Goal: Task Accomplishment & Management: Use online tool/utility

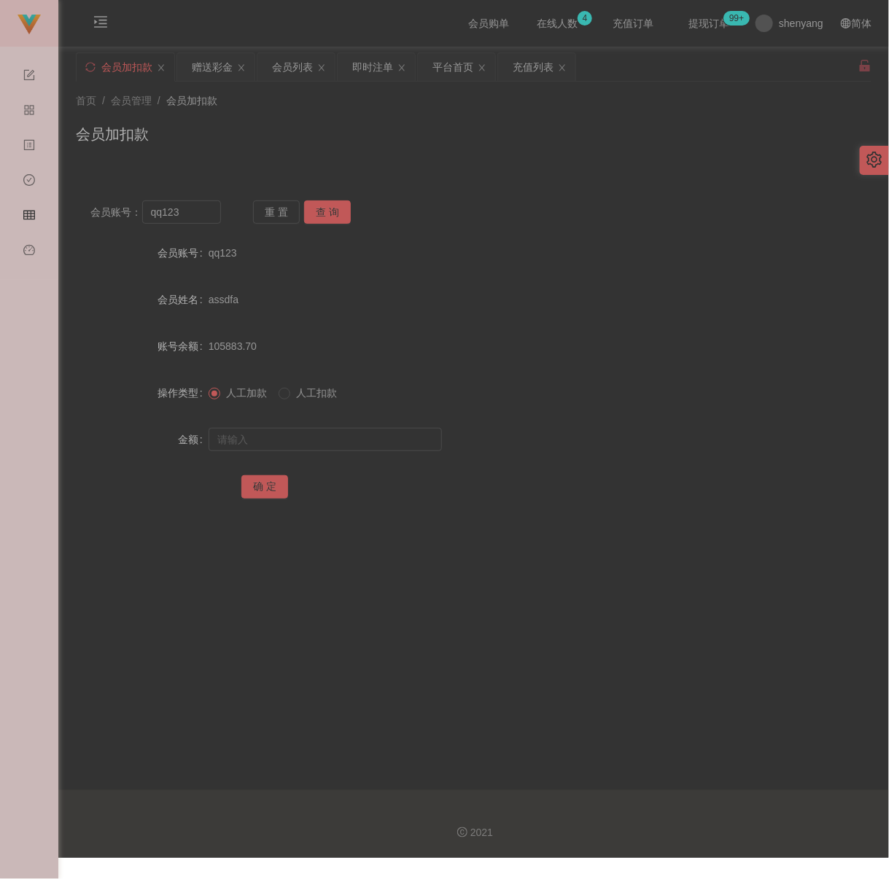
click at [562, 149] on div "会员加扣款" at bounding box center [473, 140] width 795 height 34
click at [204, 217] on input "qq123" at bounding box center [181, 211] width 79 height 23
paste input "alvinchong3"
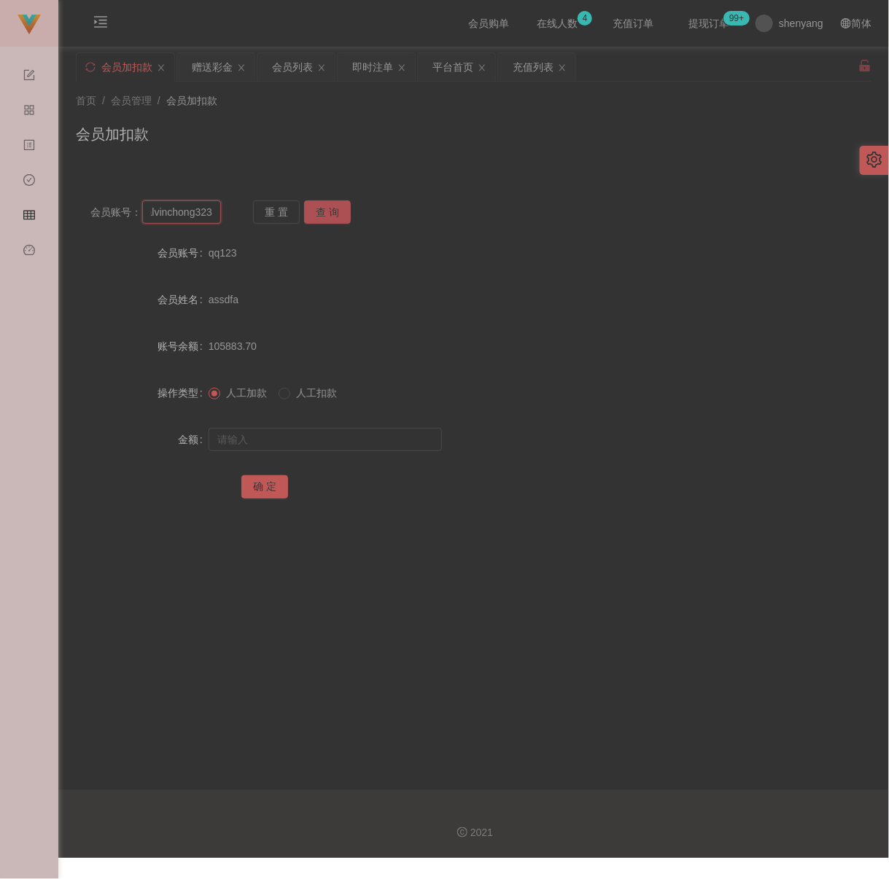
type input "alvinchong323"
click at [332, 201] on button "查 询" at bounding box center [327, 211] width 47 height 23
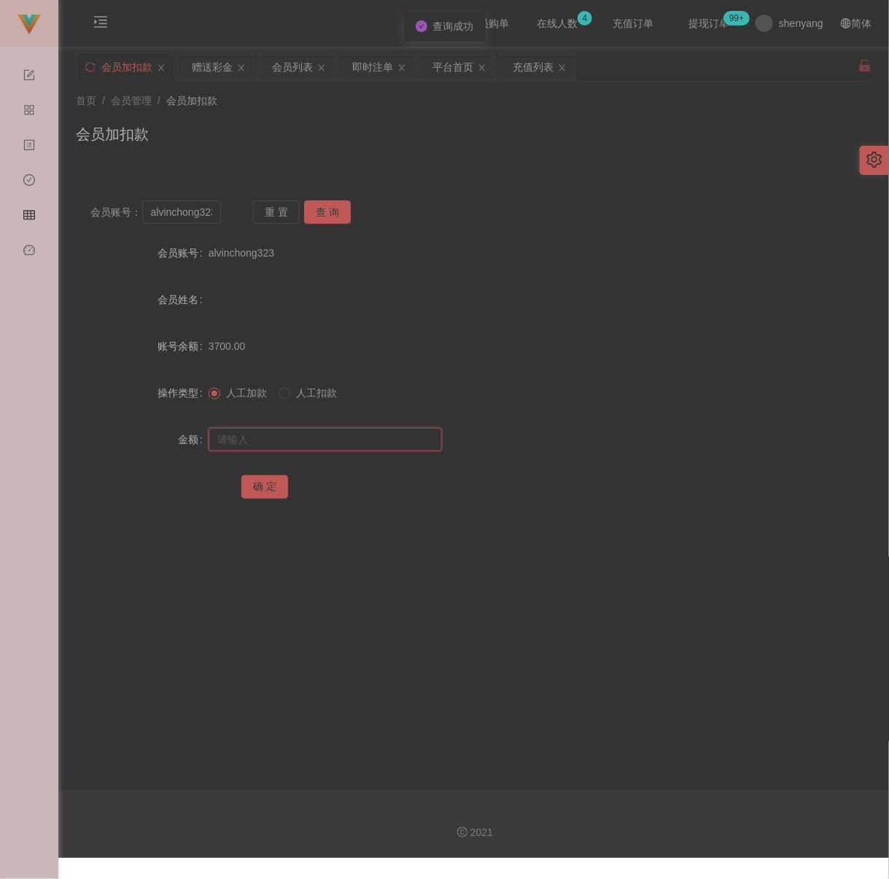
click at [303, 443] on input "text" at bounding box center [325, 439] width 233 height 23
click at [392, 451] on input "text" at bounding box center [325, 439] width 233 height 23
paste input "4000"
type input "4000"
click at [250, 490] on button "确 定" at bounding box center [264, 486] width 47 height 23
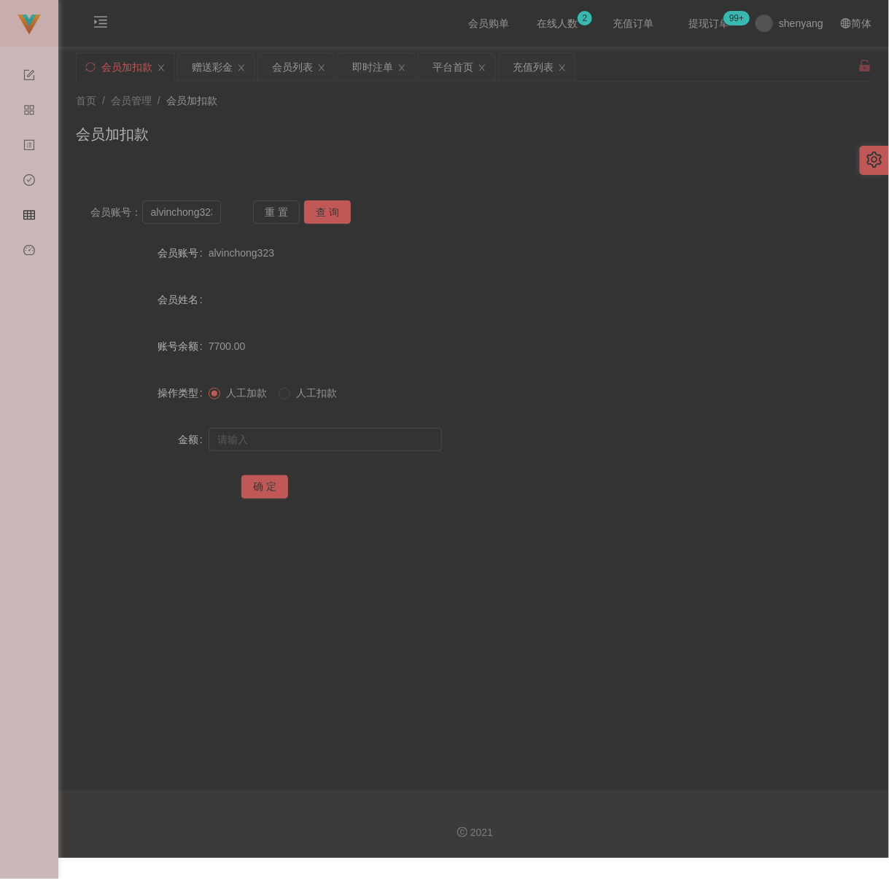
click at [392, 125] on div "会员加扣款" at bounding box center [473, 140] width 795 height 34
click at [206, 219] on input "alvinchong323" at bounding box center [181, 211] width 79 height 23
paste input "1111511"
type input "1111511"
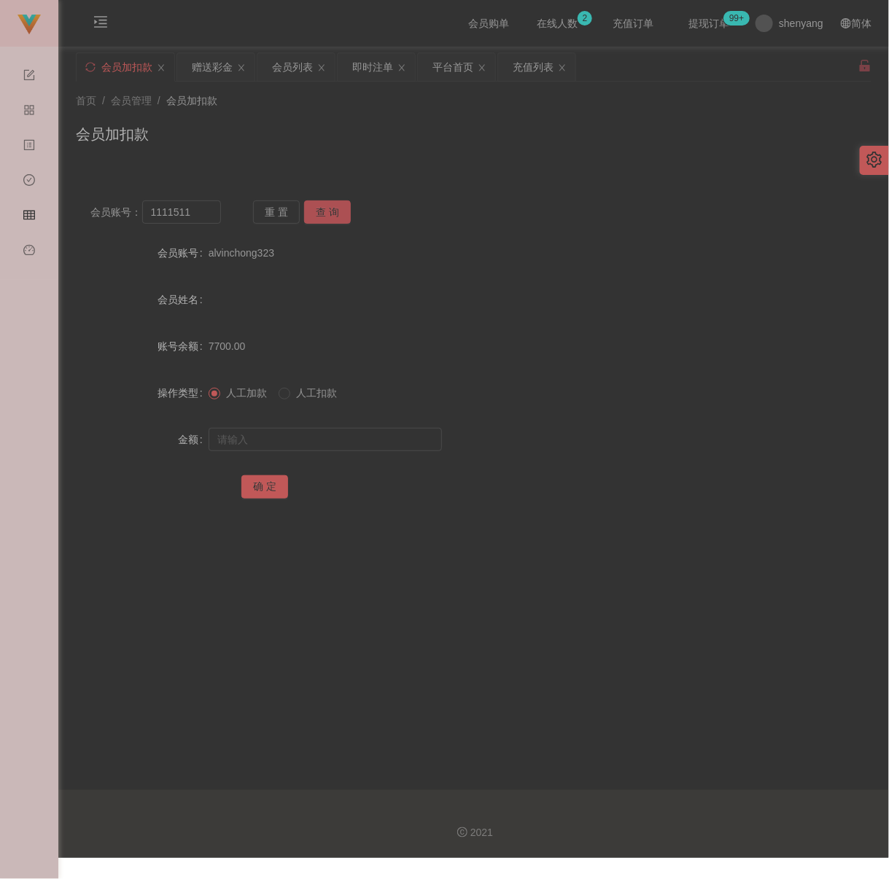
click at [304, 217] on button "查 询" at bounding box center [327, 211] width 47 height 23
drag, startPoint x: 327, startPoint y: 442, endPoint x: 337, endPoint y: 442, distance: 10.2
click at [327, 442] on input "text" at bounding box center [325, 439] width 233 height 23
click at [331, 447] on input "text" at bounding box center [325, 439] width 233 height 23
paste input "5000"
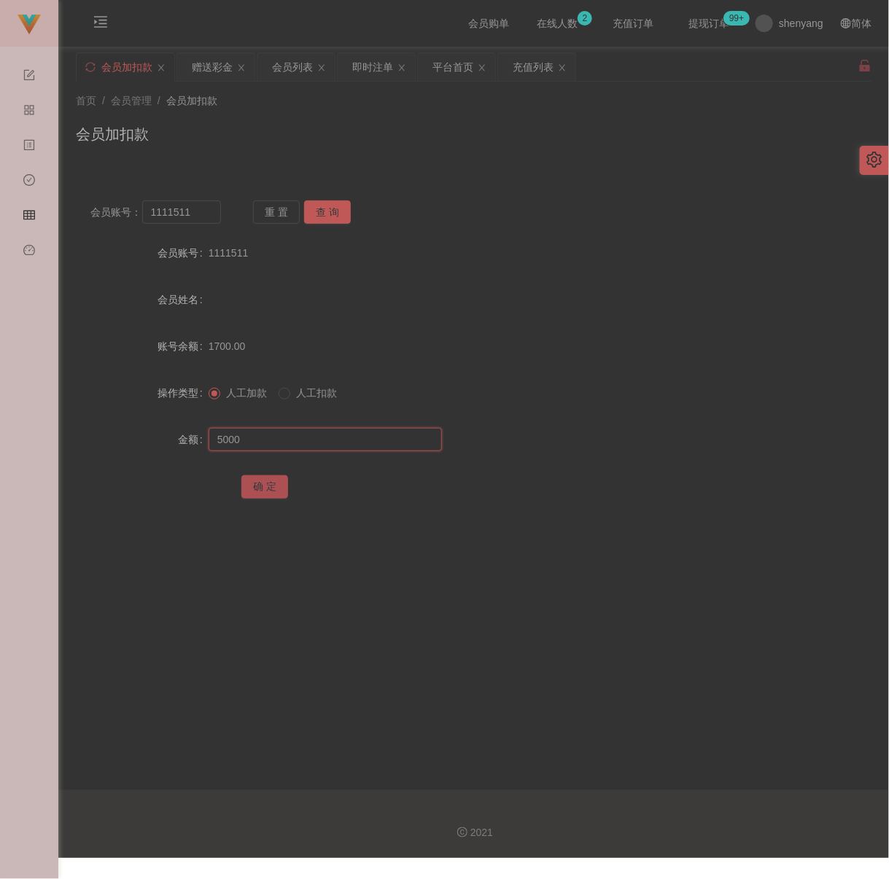
type input "5000"
click at [271, 488] on button "确 定" at bounding box center [264, 486] width 47 height 23
click at [201, 212] on input "1111511" at bounding box center [181, 211] width 79 height 23
paste input "Alexchin96"
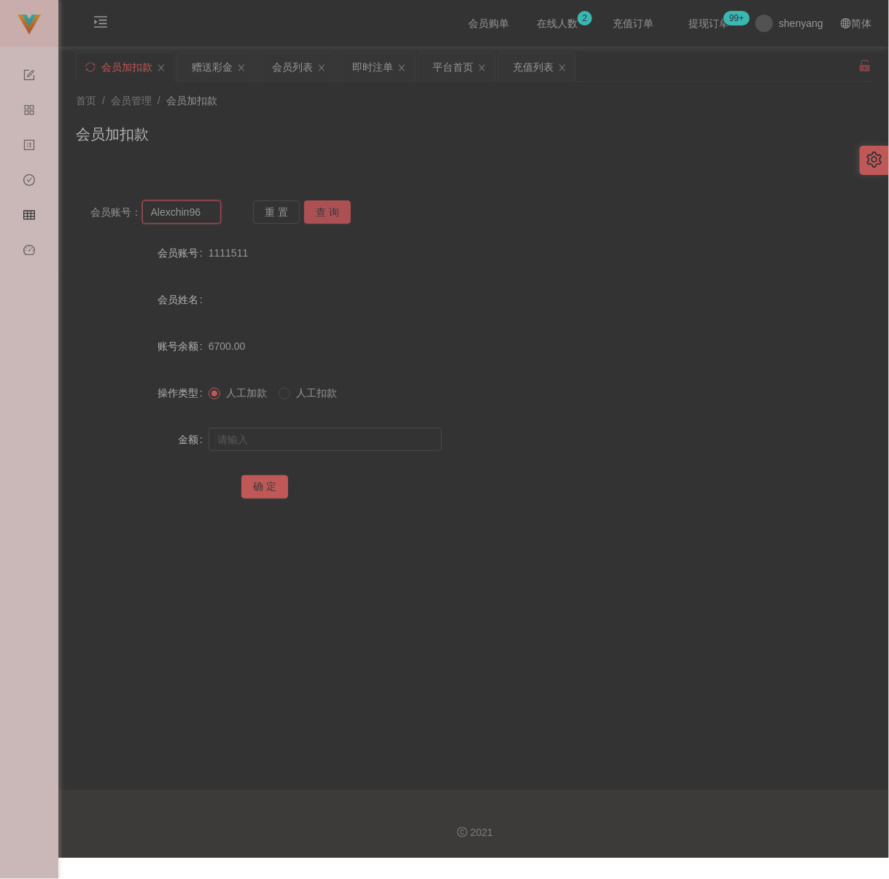
type input "Alexchin96"
click at [322, 206] on button "查 询" at bounding box center [327, 211] width 47 height 23
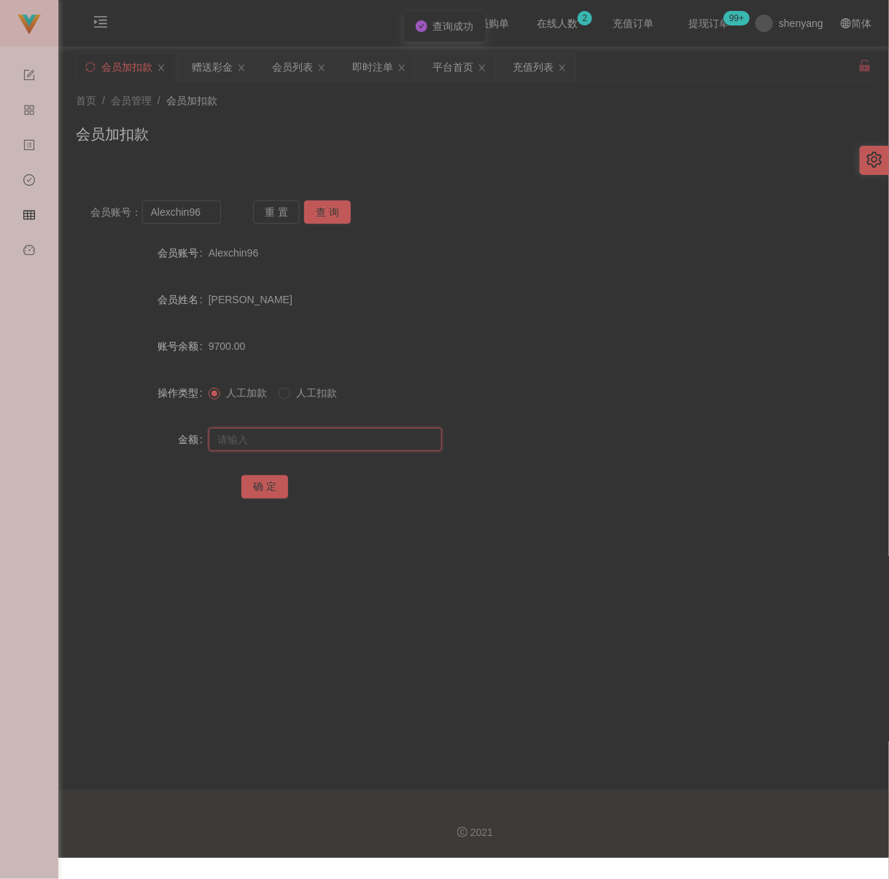
click at [318, 451] on input "text" at bounding box center [325, 439] width 233 height 23
click at [308, 451] on input "text" at bounding box center [325, 439] width 233 height 23
paste input "4850"
type input "4850"
click at [267, 499] on button "确 定" at bounding box center [264, 486] width 47 height 23
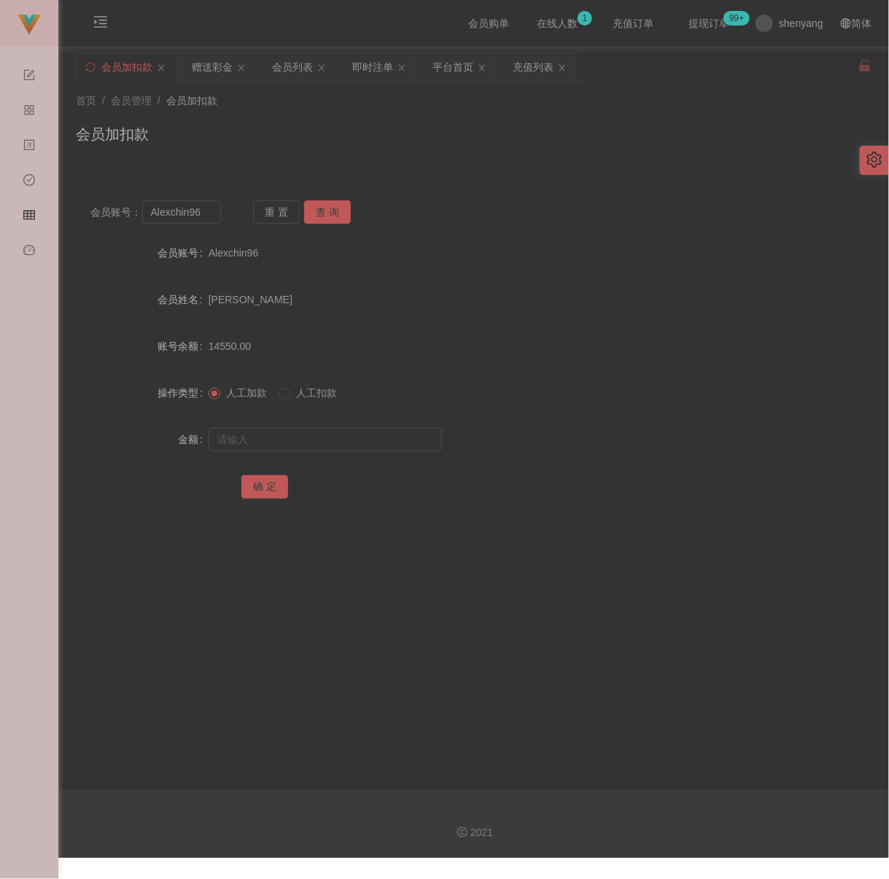
click at [445, 164] on div "首页 / 会员管理 / 会员加扣款 / 会员加扣款" at bounding box center [473, 125] width 830 height 87
click at [210, 219] on input "Alexchin96" at bounding box center [181, 211] width 79 height 23
paste input "Felixloh"
type input "Felixloh"
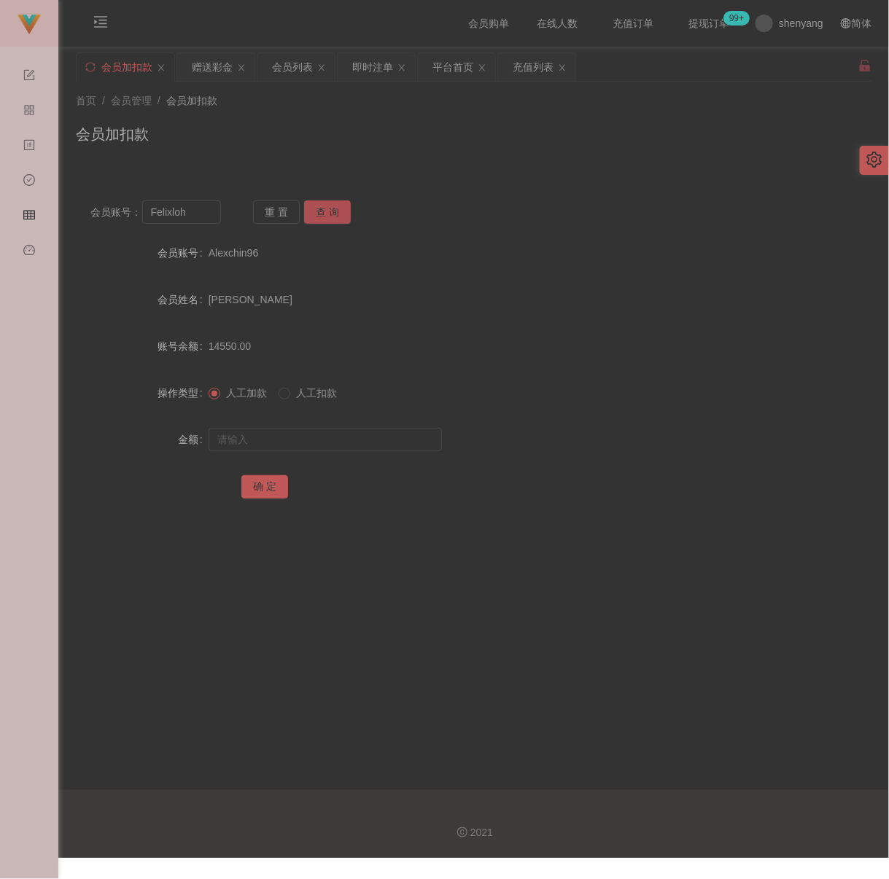
click at [324, 217] on button "查 询" at bounding box center [327, 211] width 47 height 23
click at [328, 449] on input "text" at bounding box center [325, 439] width 233 height 23
click at [405, 448] on input "text" at bounding box center [325, 439] width 233 height 23
paste input "500"
type input "500"
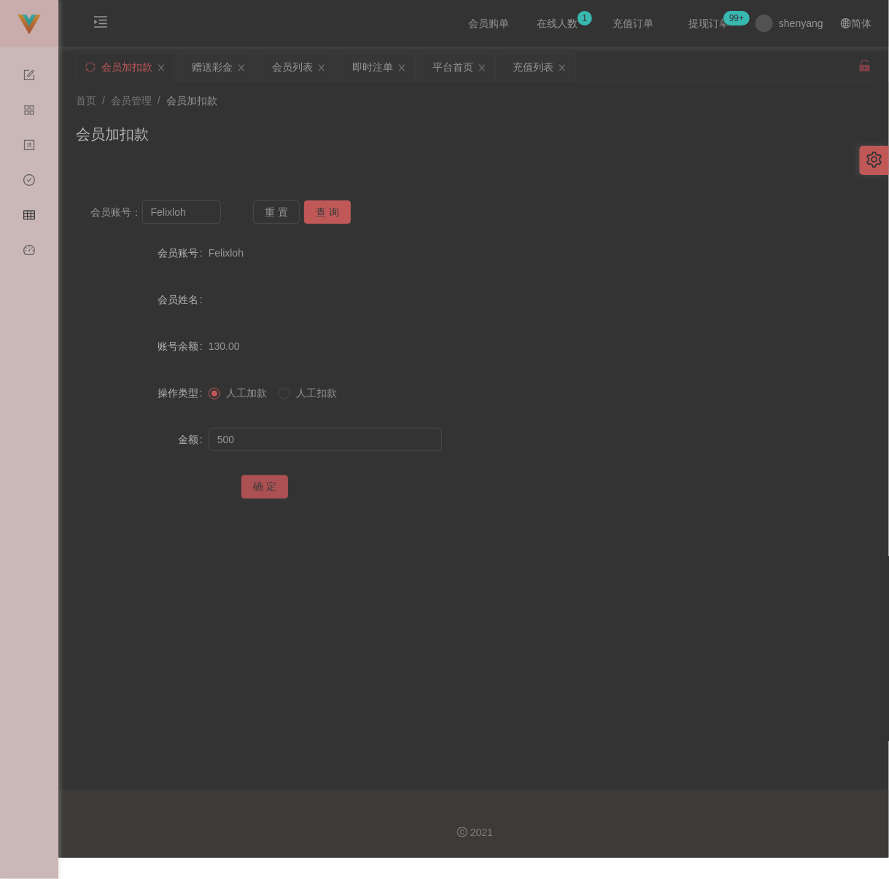
click at [273, 496] on button "确 定" at bounding box center [264, 486] width 47 height 23
click at [208, 219] on input "Felixloh" at bounding box center [181, 211] width 79 height 23
paste input "Lian9550"
type input "Lian9550"
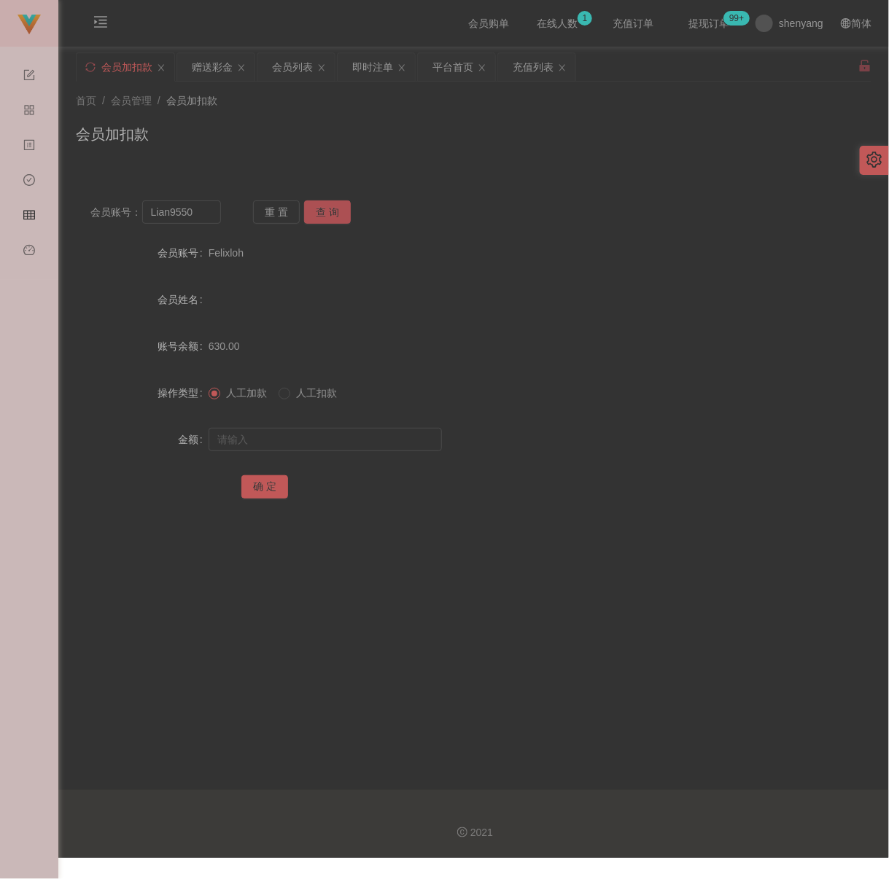
click at [324, 214] on button "查 询" at bounding box center [327, 211] width 47 height 23
click at [320, 451] on input "text" at bounding box center [325, 439] width 233 height 23
click at [367, 451] on input "text" at bounding box center [325, 439] width 233 height 23
paste input "500"
type input "500"
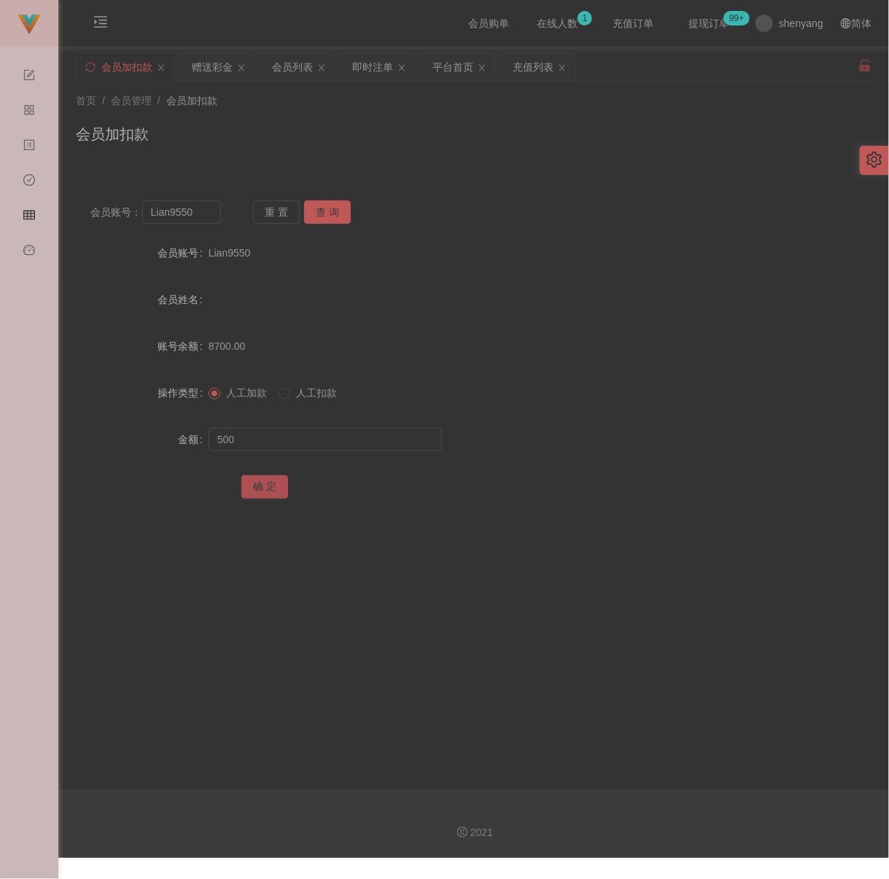
click at [260, 499] on button "确 定" at bounding box center [264, 486] width 47 height 23
click at [202, 211] on input "Lian9550" at bounding box center [181, 211] width 79 height 23
paste input "Keongtee"
type input "Keongtee"
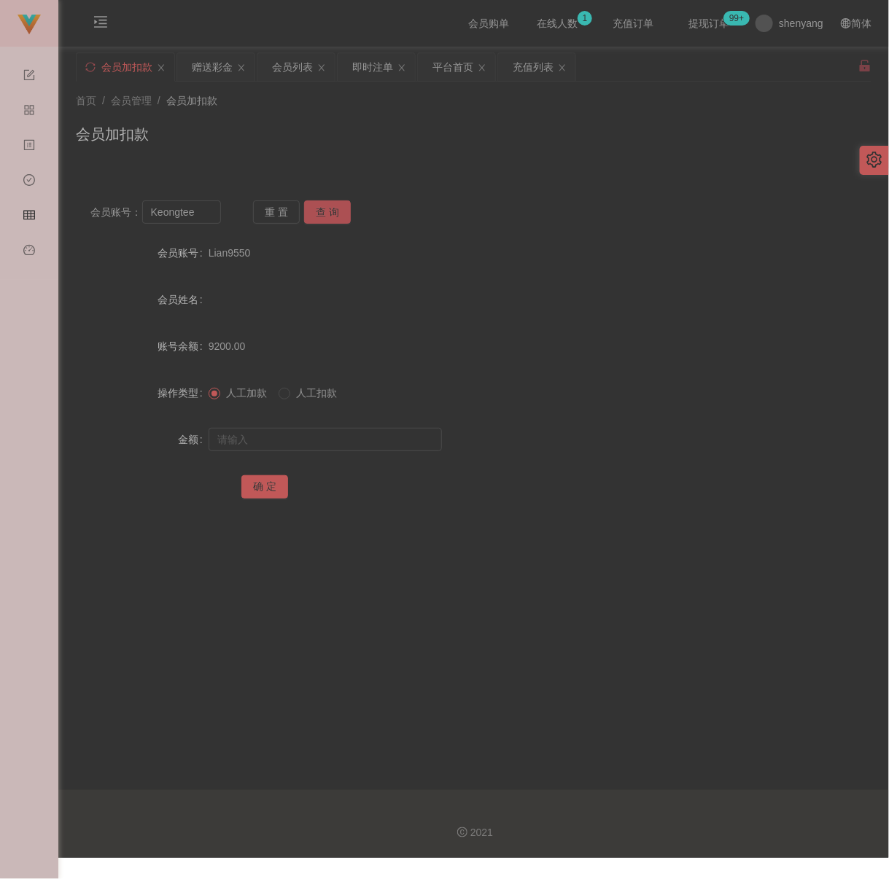
click at [317, 208] on button "查 询" at bounding box center [327, 211] width 47 height 23
click at [311, 437] on input "text" at bounding box center [325, 439] width 233 height 23
drag, startPoint x: 379, startPoint y: 445, endPoint x: 370, endPoint y: 449, distance: 10.4
click at [379, 445] on input "text" at bounding box center [325, 439] width 233 height 23
paste input "500"
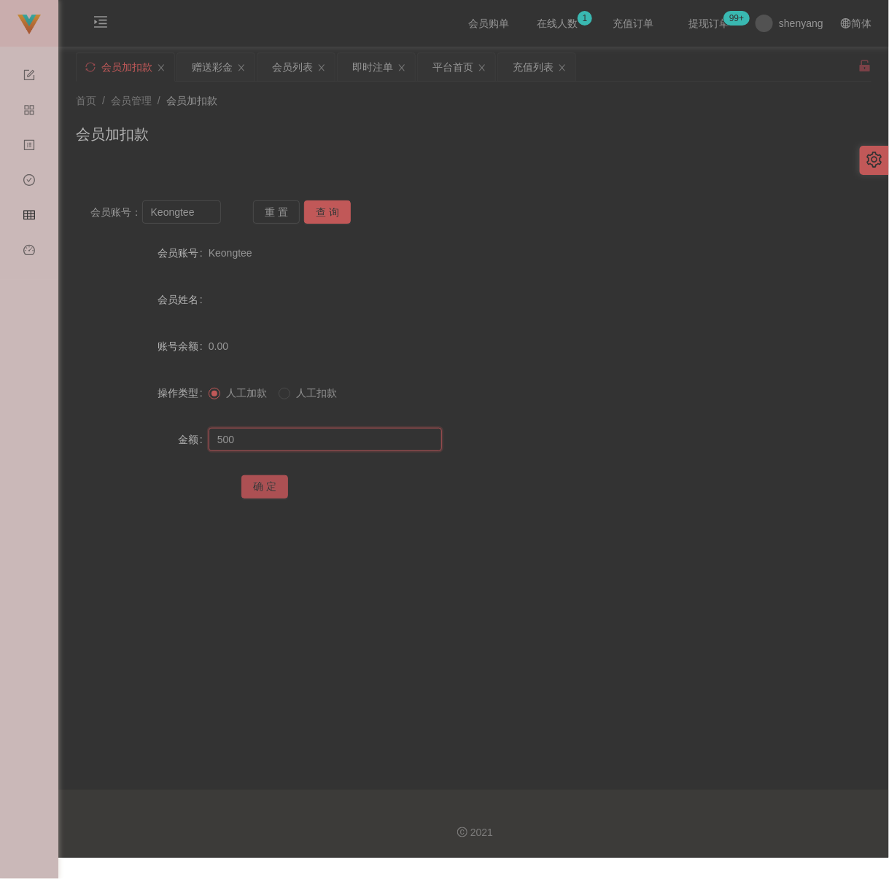
type input "500"
click at [265, 494] on button "确 定" at bounding box center [264, 486] width 47 height 23
click at [211, 221] on input "Keongtee" at bounding box center [181, 211] width 79 height 23
paste input "HYT"
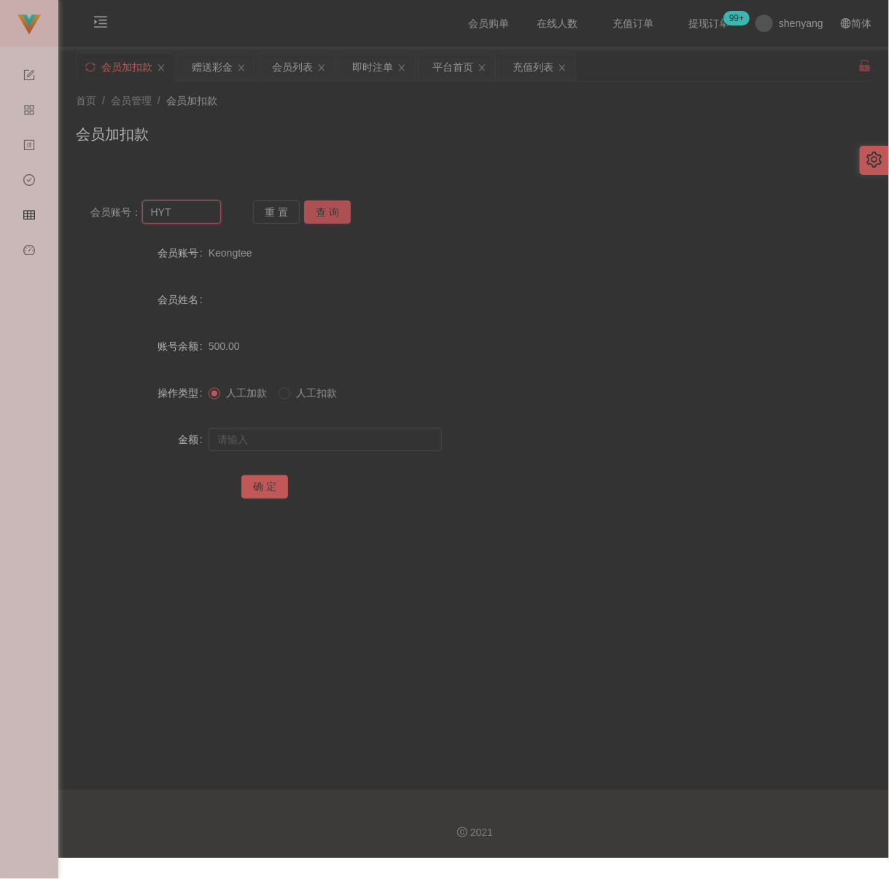
type input "HYT"
click at [344, 219] on button "查 询" at bounding box center [327, 211] width 47 height 23
click at [337, 451] on input "text" at bounding box center [325, 439] width 233 height 23
click at [274, 437] on input "text" at bounding box center [325, 439] width 233 height 23
paste input "500"
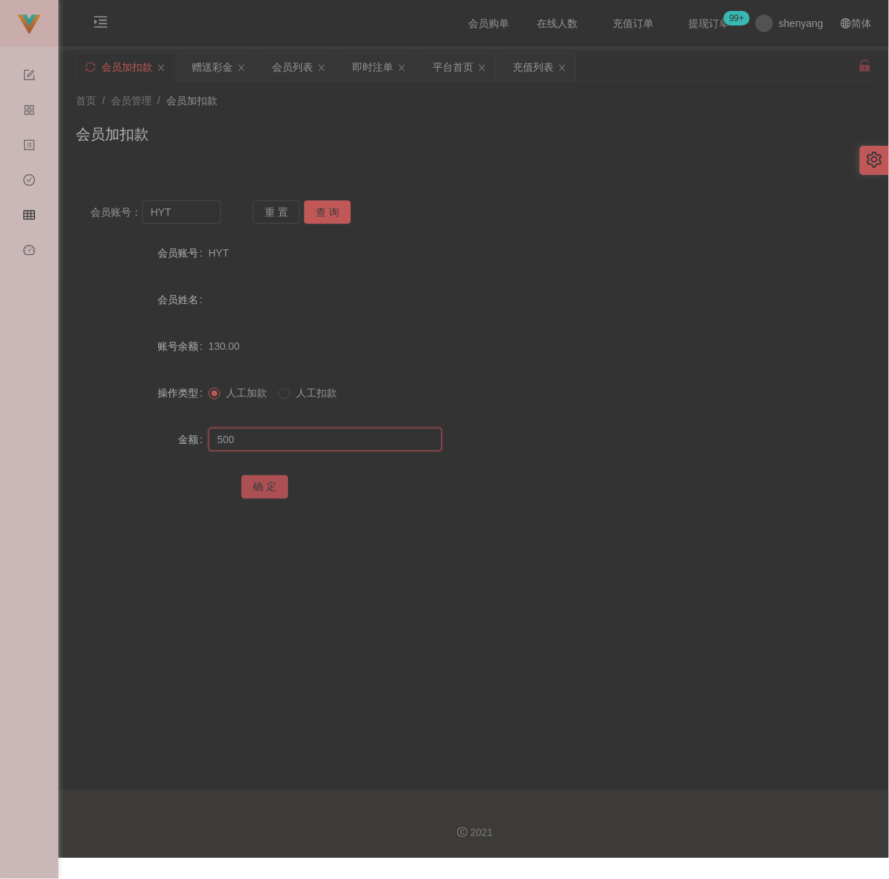
type input "500"
click at [263, 488] on button "确 定" at bounding box center [264, 486] width 47 height 23
click at [182, 212] on input "HYT" at bounding box center [181, 211] width 79 height 23
paste input "qq123"
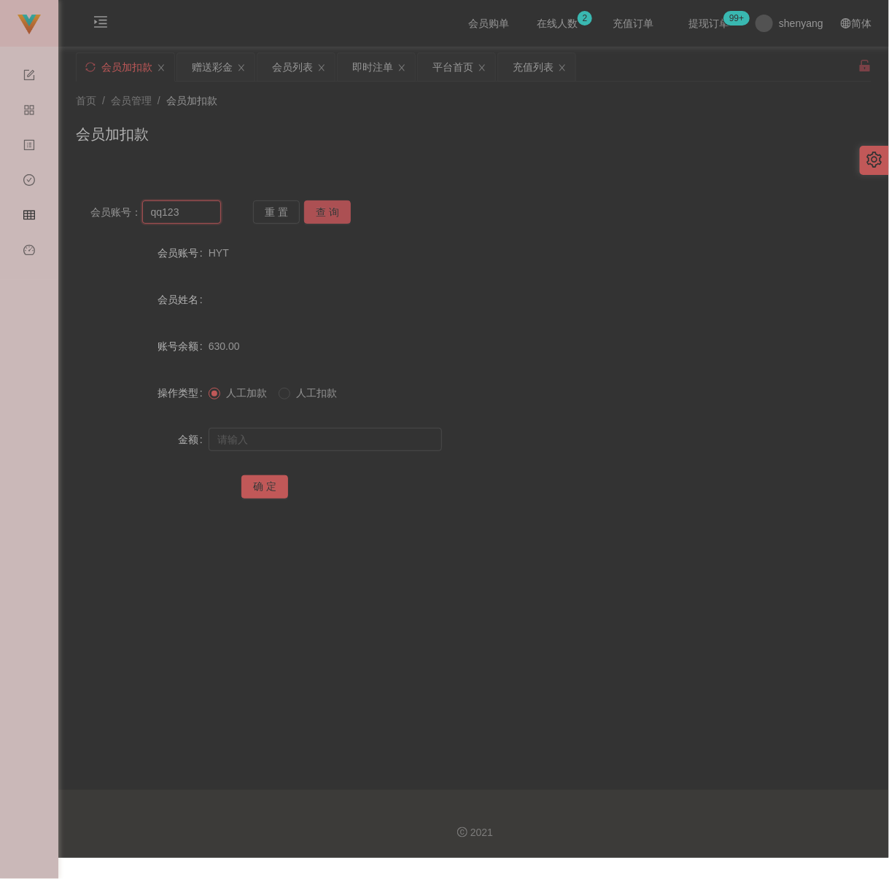
type input "qq123"
click at [326, 204] on button "查 询" at bounding box center [327, 211] width 47 height 23
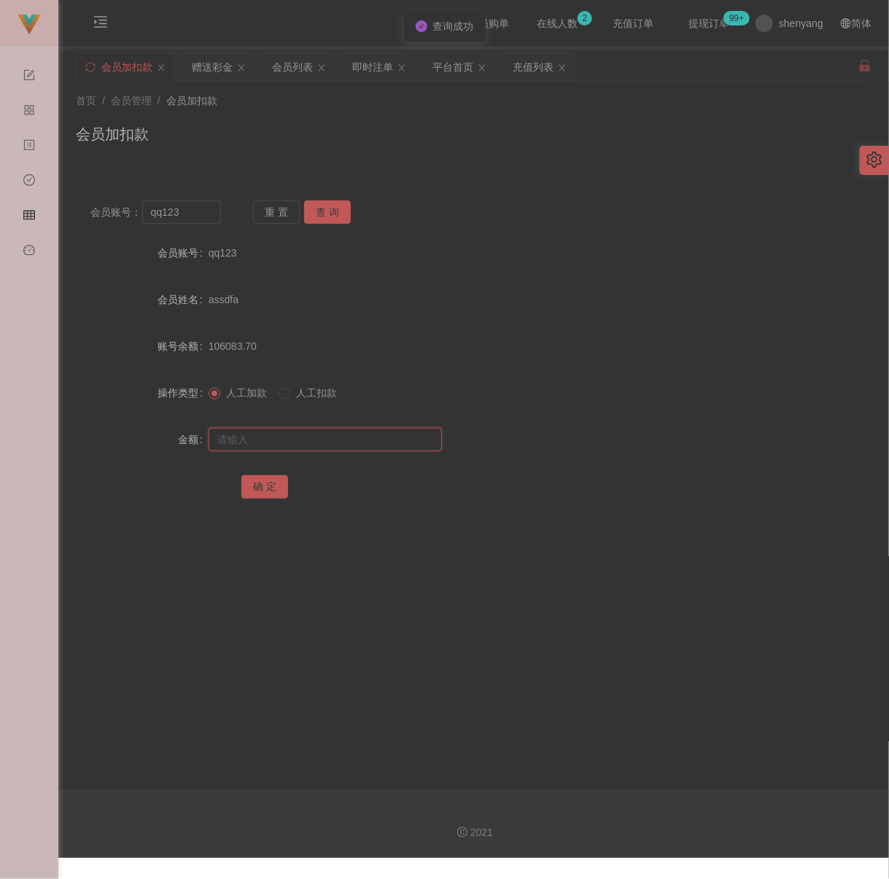
click at [335, 443] on input "text" at bounding box center [325, 439] width 233 height 23
click at [375, 447] on input "text" at bounding box center [325, 439] width 233 height 23
paste input "500"
type input "500"
click at [262, 488] on button "确 定" at bounding box center [264, 486] width 47 height 23
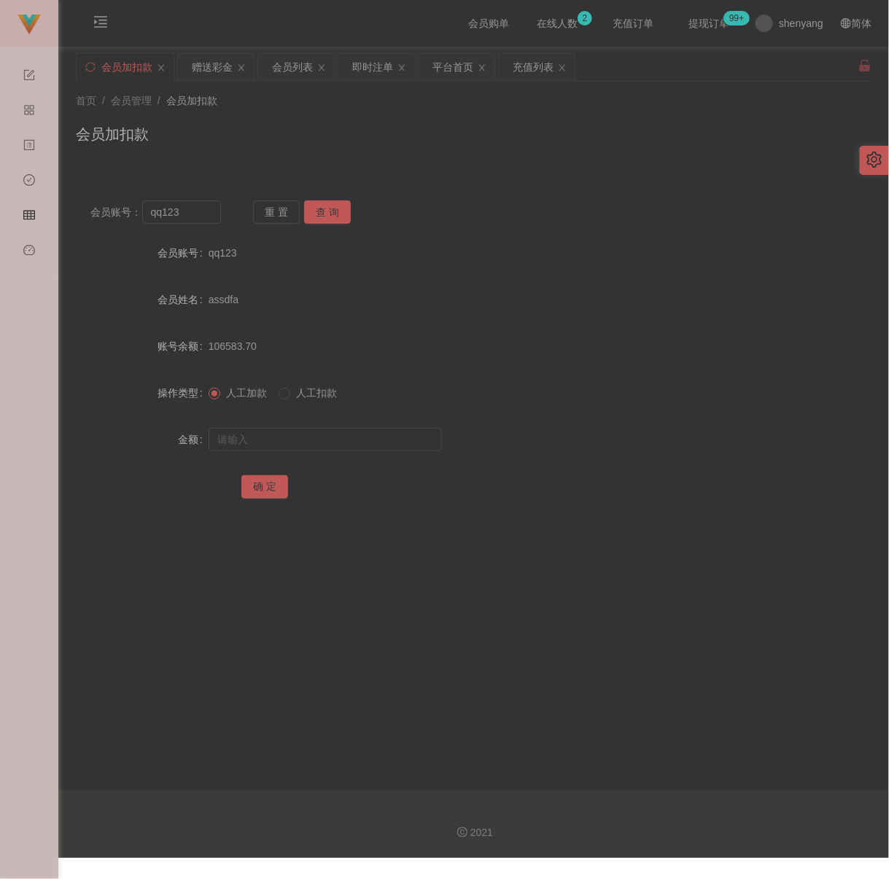
click at [421, 147] on div "会员加扣款" at bounding box center [473, 140] width 795 height 34
click at [202, 215] on input "qq123" at bounding box center [181, 211] width 79 height 23
paste input "alexshung"
type input "alexshung"
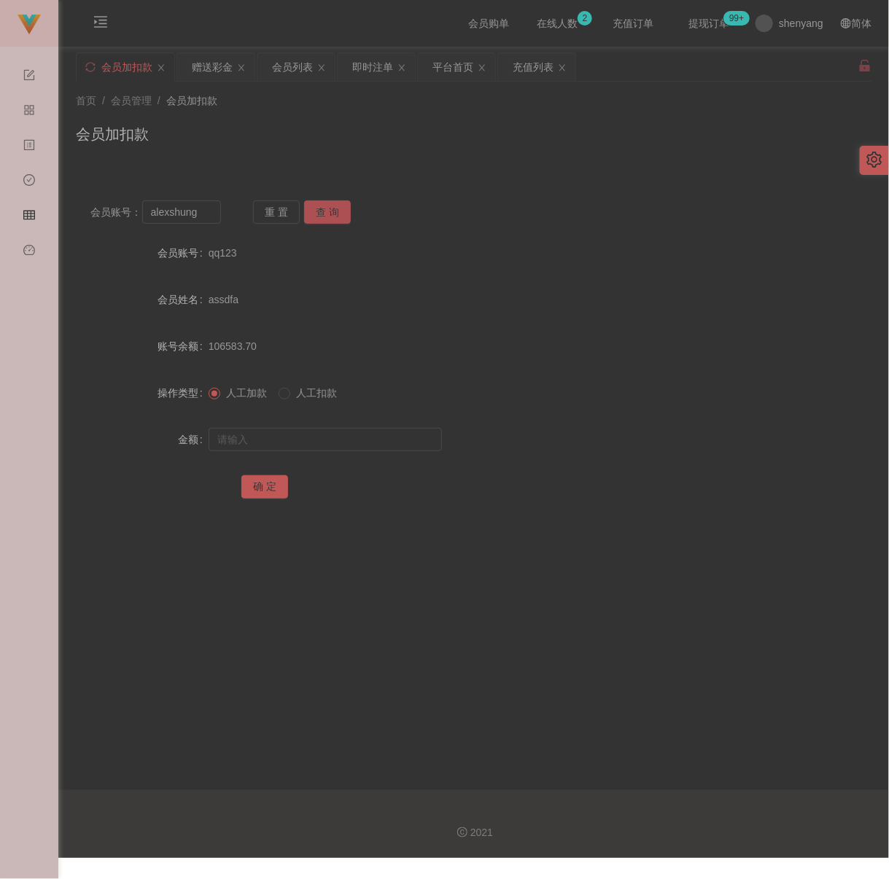
click at [322, 215] on button "查 询" at bounding box center [327, 211] width 47 height 23
click at [351, 442] on input "text" at bounding box center [325, 439] width 233 height 23
click at [341, 446] on input "text" at bounding box center [325, 439] width 233 height 23
paste input "500"
type input "500"
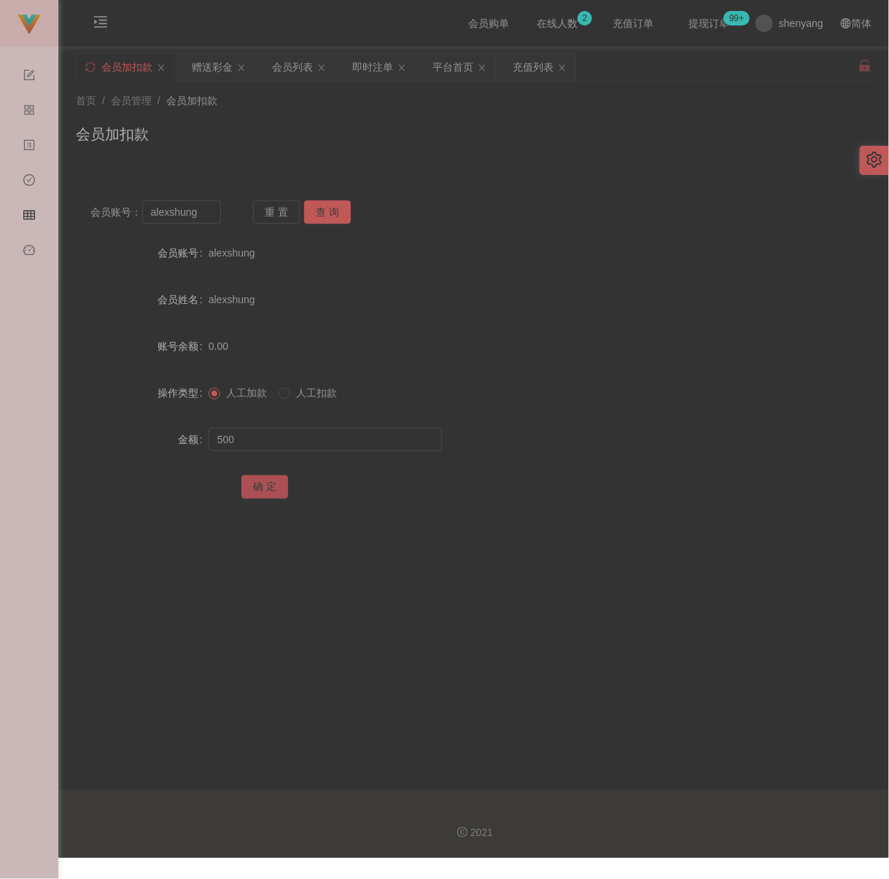
click at [271, 490] on button "确 定" at bounding box center [264, 486] width 47 height 23
click at [492, 151] on div "会员加扣款" at bounding box center [473, 140] width 795 height 34
click at [195, 221] on input "alexshung" at bounding box center [181, 211] width 79 height 23
paste input "WW123"
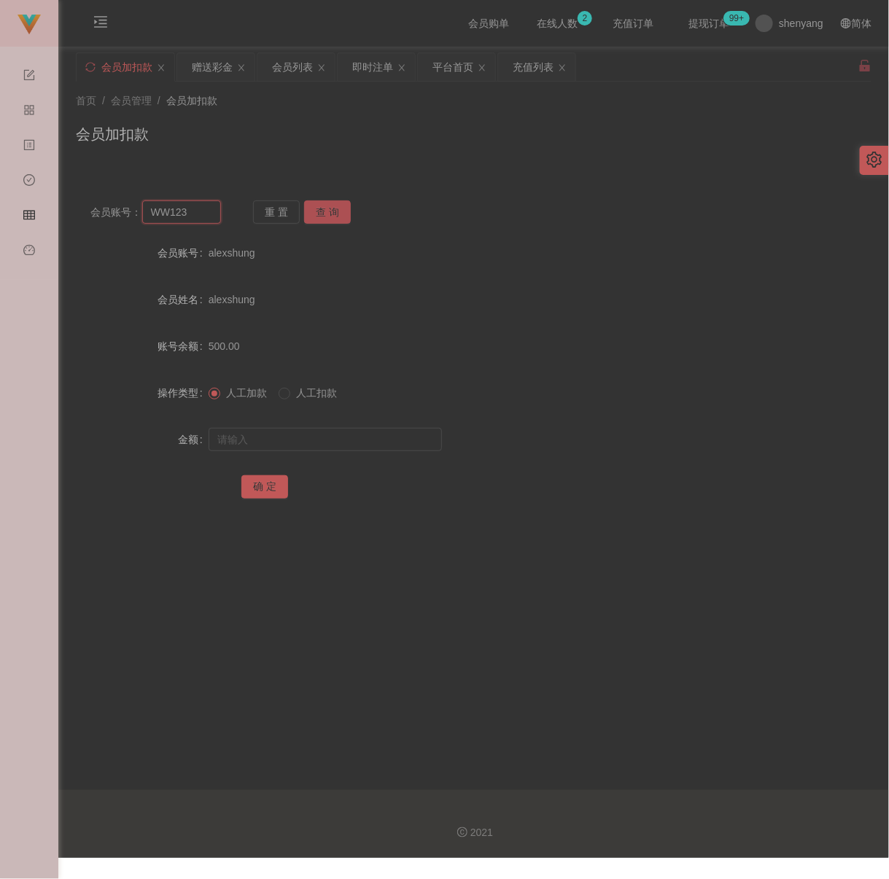
type input "WW123"
click at [320, 210] on button "查 询" at bounding box center [327, 211] width 47 height 23
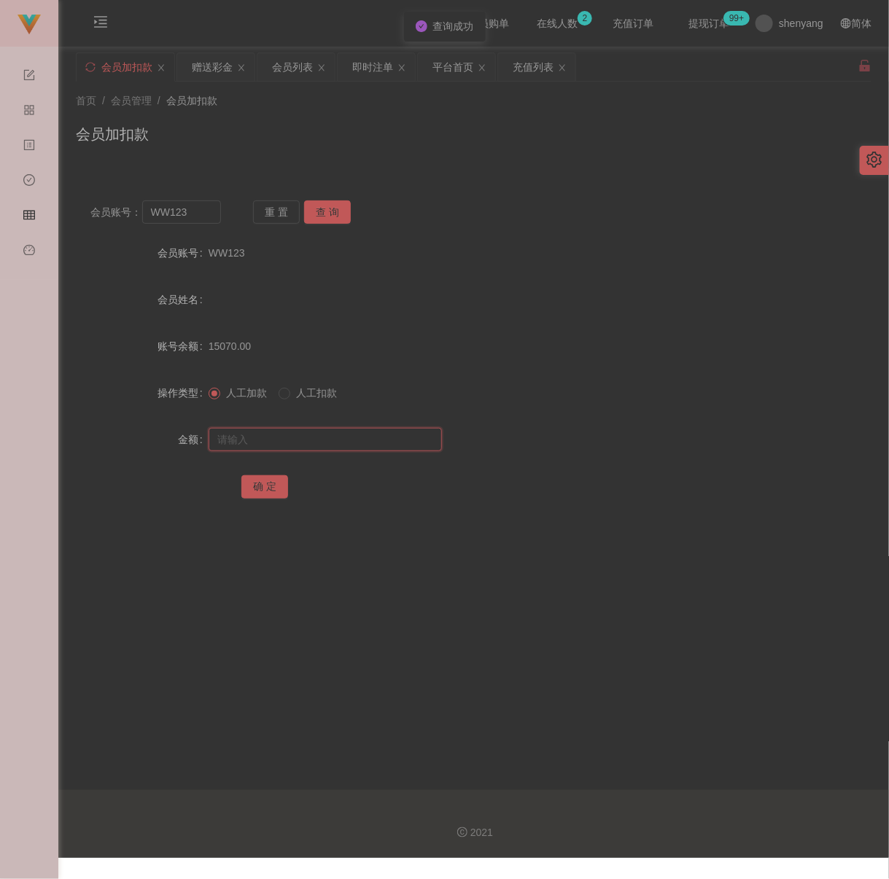
click at [322, 442] on input "text" at bounding box center [325, 439] width 233 height 23
click at [376, 451] on input "text" at bounding box center [325, 439] width 233 height 23
paste input "500"
type input "500"
click at [259, 492] on button "确 定" at bounding box center [264, 486] width 47 height 23
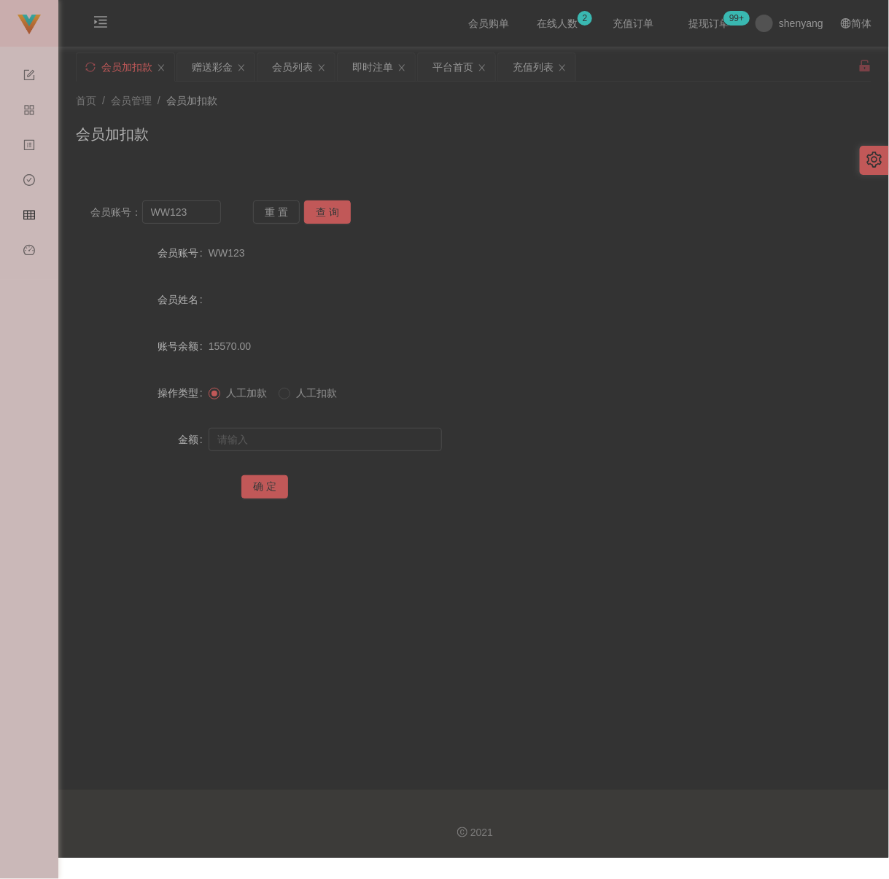
click at [438, 123] on div "会员加扣款" at bounding box center [473, 140] width 795 height 34
click at [212, 221] on input "WW123" at bounding box center [181, 211] width 79 height 23
click at [311, 215] on button "查 询" at bounding box center [327, 211] width 47 height 23
click at [326, 449] on input "text" at bounding box center [325, 439] width 233 height 23
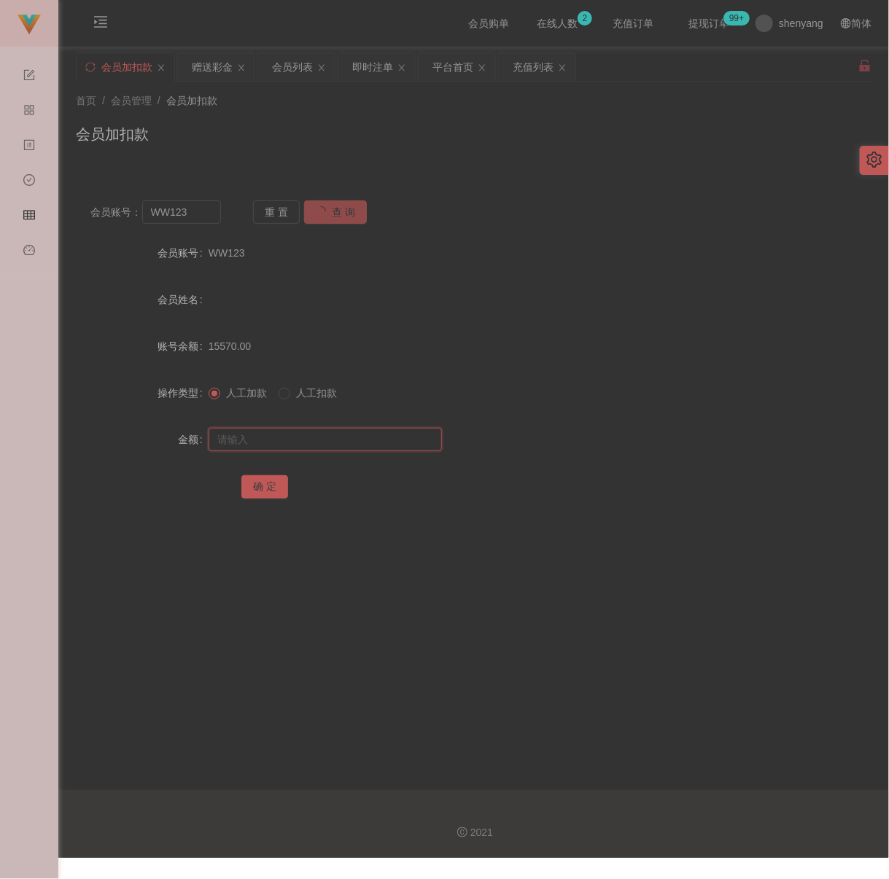
type input "5"
type input "0"
type input "500"
click at [265, 499] on button "确 定" at bounding box center [264, 486] width 47 height 23
click at [210, 224] on input "WW123" at bounding box center [181, 211] width 79 height 23
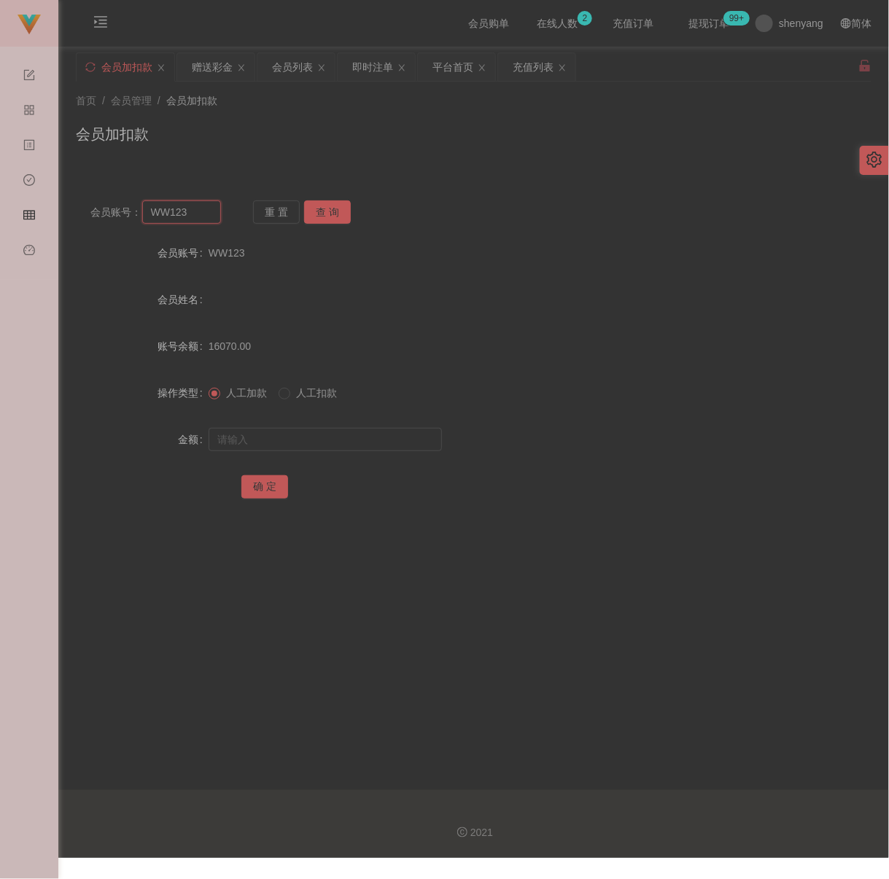
click at [210, 224] on input "WW123" at bounding box center [181, 211] width 79 height 23
paste input "870523"
type input "87052323"
click at [335, 217] on button "查 询" at bounding box center [327, 211] width 47 height 23
click at [339, 451] on input "text" at bounding box center [325, 439] width 233 height 23
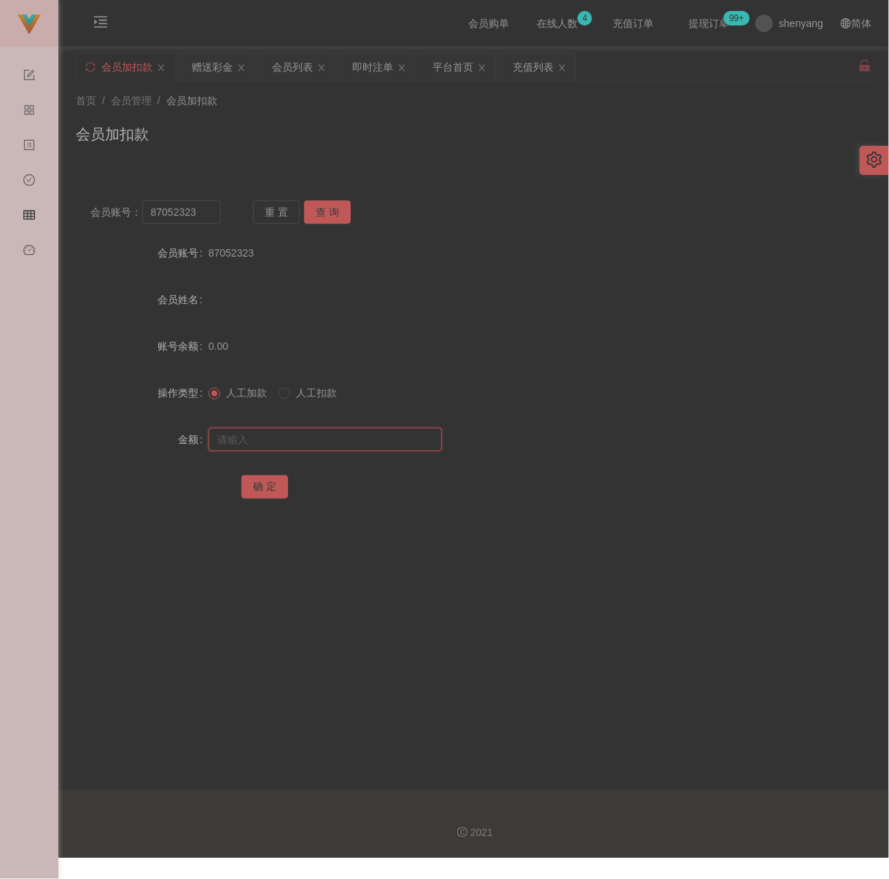
click at [375, 444] on input "text" at bounding box center [325, 439] width 233 height 23
paste input "200"
type input "200"
click at [265, 495] on button "确 定" at bounding box center [264, 486] width 47 height 23
click at [547, 153] on div "会员加扣款" at bounding box center [473, 140] width 795 height 34
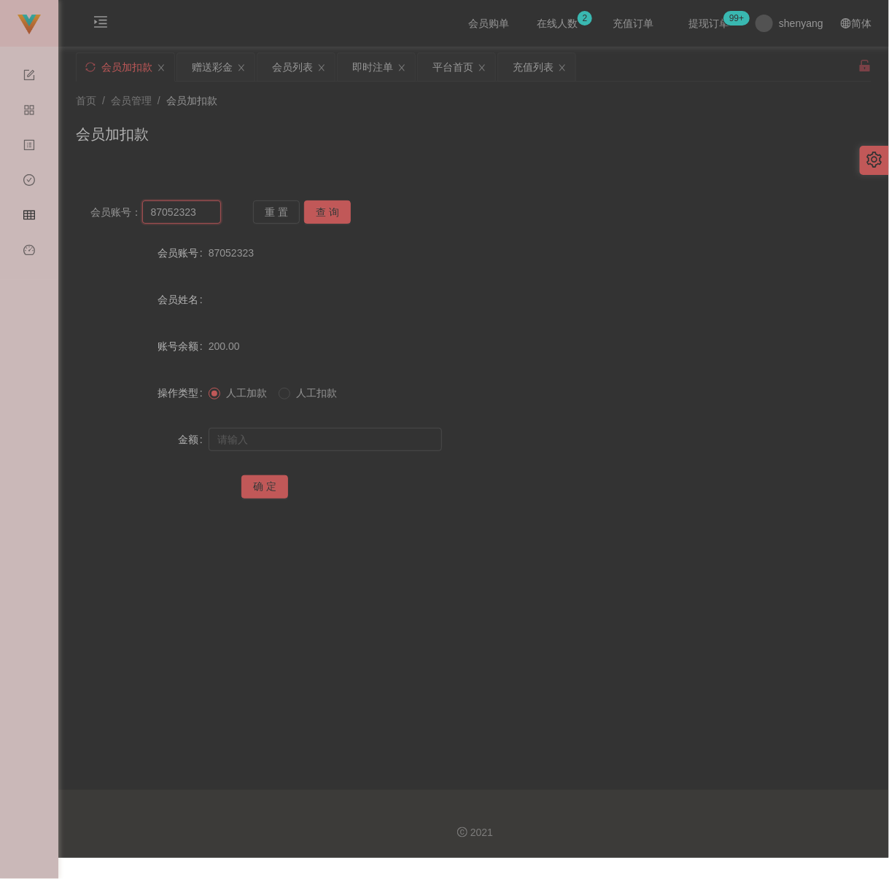
click at [201, 219] on input "87052323" at bounding box center [181, 211] width 79 height 23
paste input "qq1"
type input "qq123"
click at [341, 208] on button "查 询" at bounding box center [327, 211] width 47 height 23
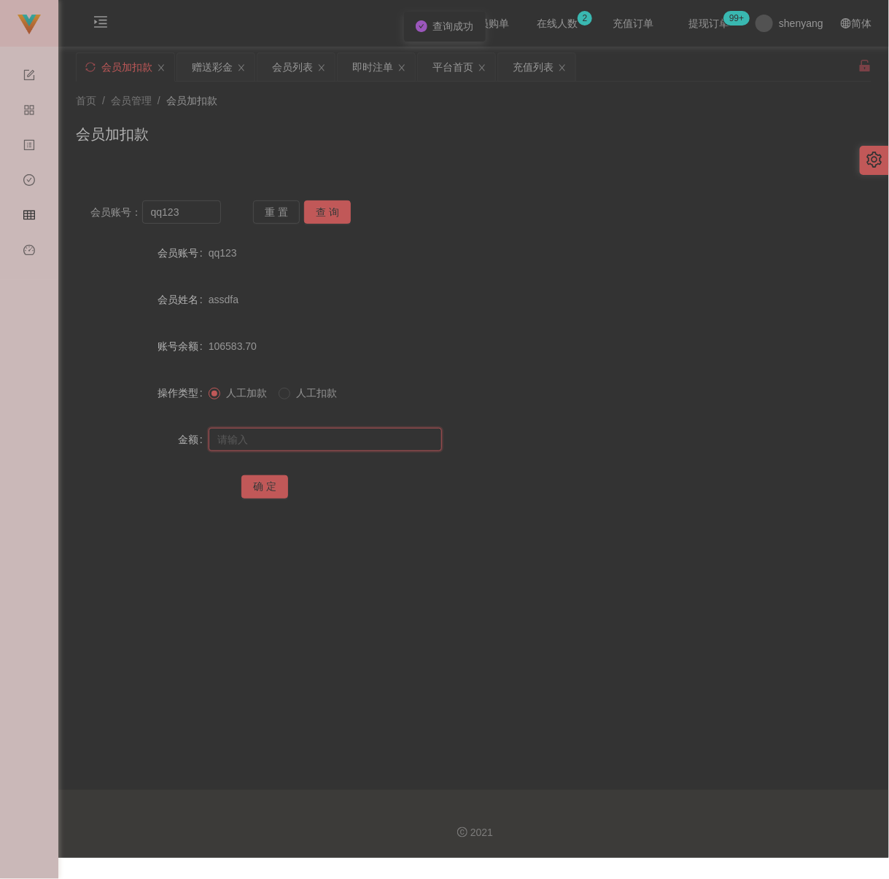
click at [335, 451] on input "text" at bounding box center [325, 439] width 233 height 23
click at [370, 451] on input "text" at bounding box center [325, 439] width 233 height 23
paste input "500"
type input "500"
click at [271, 493] on button "确 定" at bounding box center [264, 486] width 47 height 23
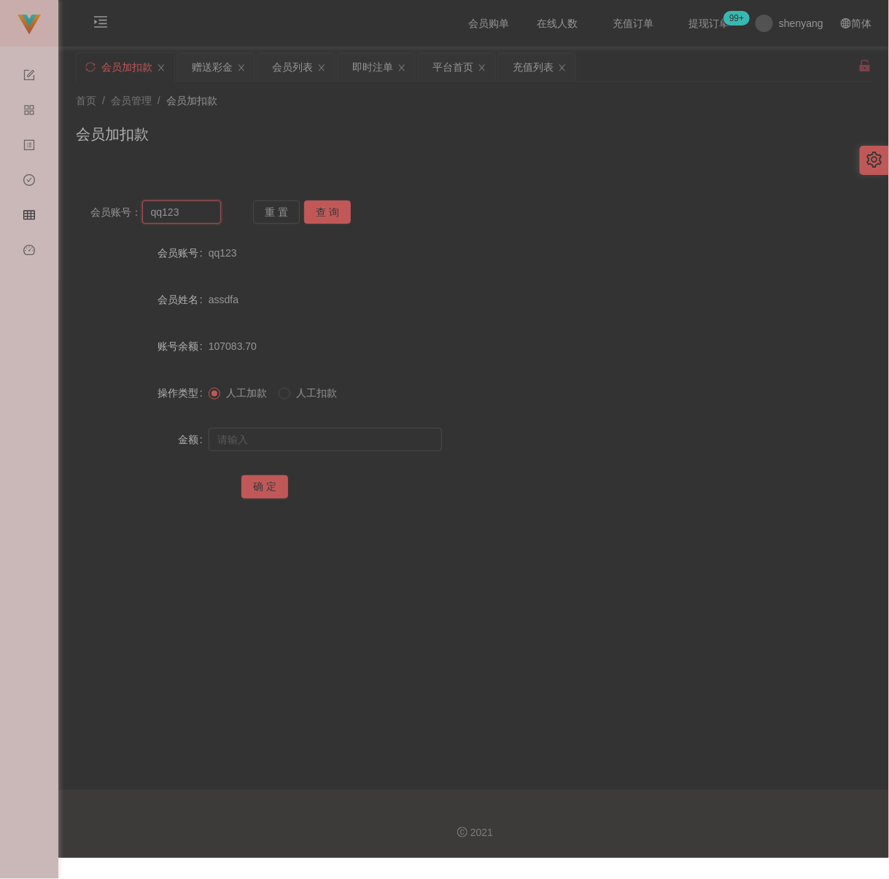
click at [187, 217] on input "qq123" at bounding box center [181, 211] width 79 height 23
paste input "1111511"
type input "1111511"
click at [333, 211] on button "查 询" at bounding box center [327, 211] width 47 height 23
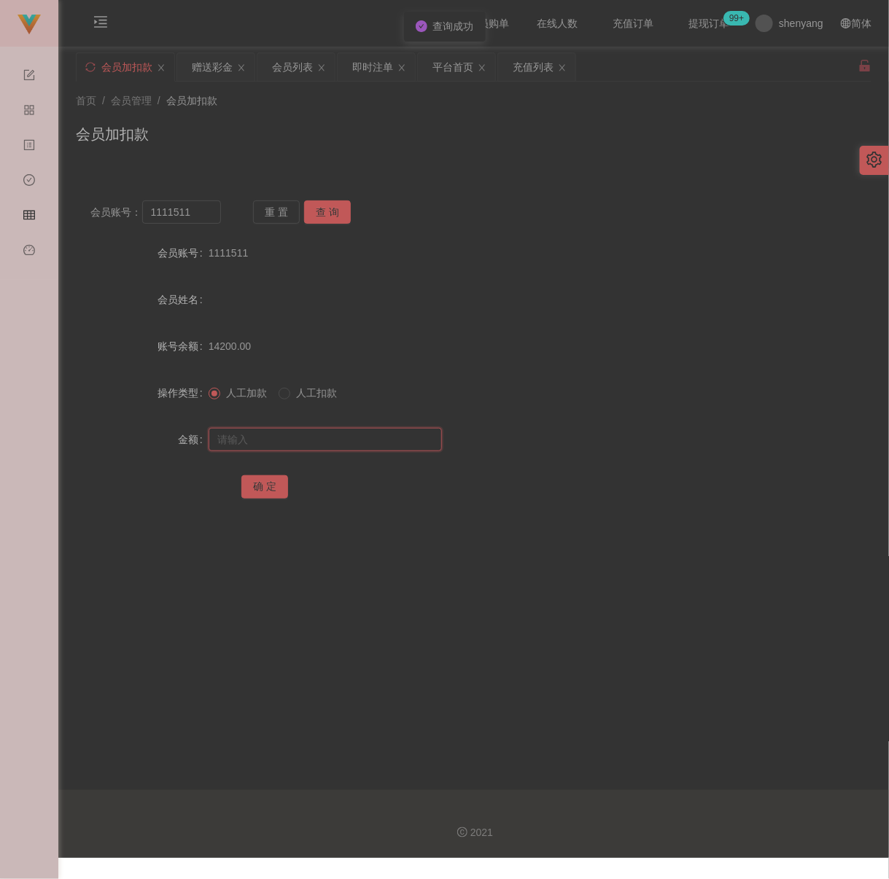
click at [355, 451] on input "text" at bounding box center [325, 439] width 233 height 23
click at [368, 451] on input "text" at bounding box center [325, 439] width 233 height 23
paste input "3000"
type input "3000"
click at [256, 488] on button "确 定" at bounding box center [264, 486] width 47 height 23
